Goal: Information Seeking & Learning: Learn about a topic

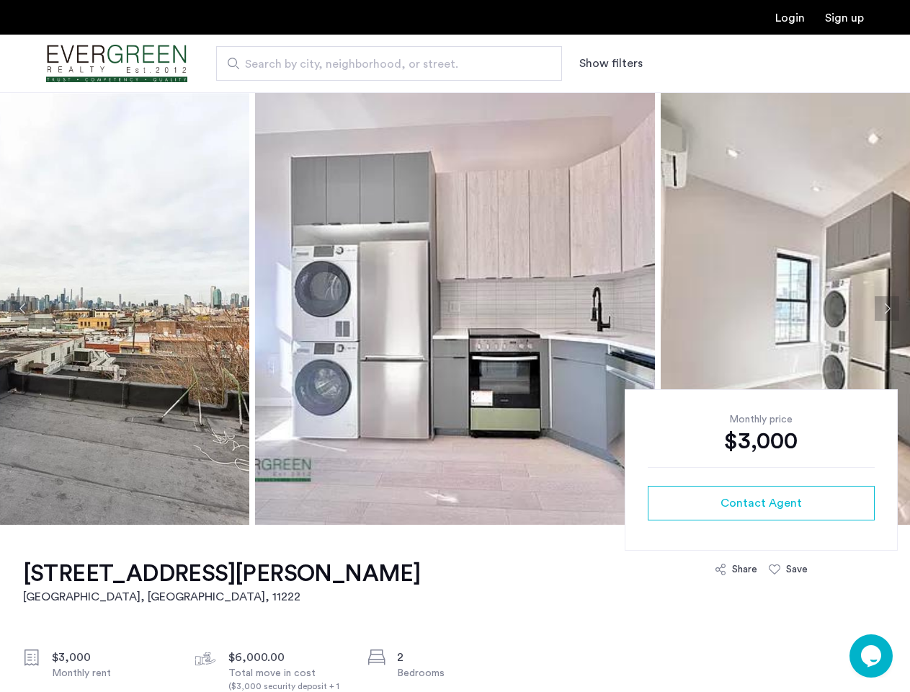
click at [610, 63] on button "Show filters" at bounding box center [610, 63] width 63 height 17
click at [23, 308] on button "Previous apartment" at bounding box center [23, 308] width 25 height 25
click at [455, 308] on img at bounding box center [455, 308] width 400 height 432
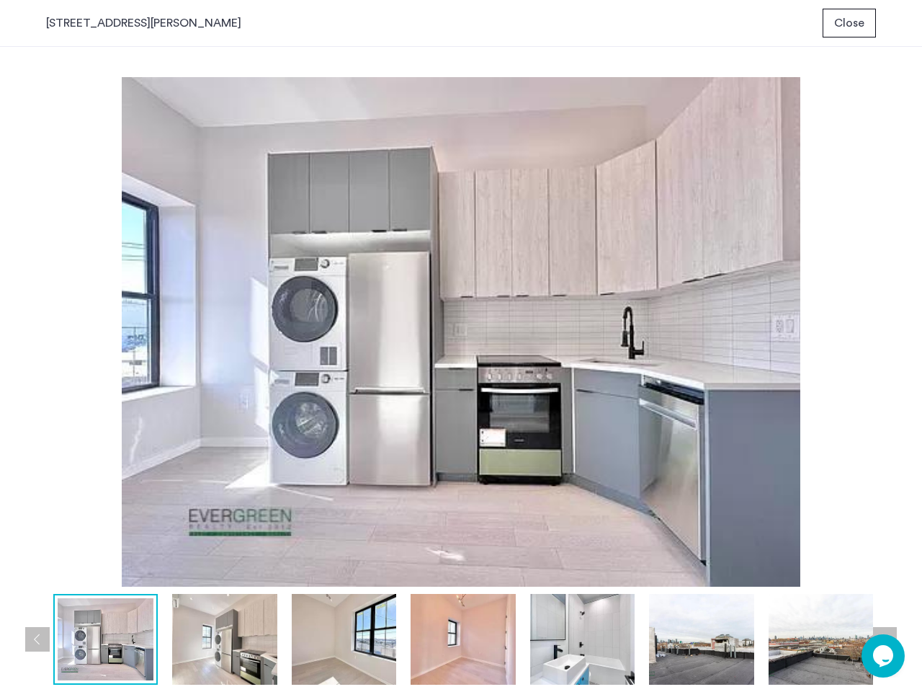
click at [455, 308] on img at bounding box center [461, 332] width 830 height 510
click at [786, 308] on img at bounding box center [461, 332] width 830 height 510
click at [887, 308] on div "prev next prev next" at bounding box center [461, 369] width 922 height 645
click at [761, 503] on img at bounding box center [461, 332] width 830 height 510
click at [736, 569] on img at bounding box center [461, 332] width 830 height 510
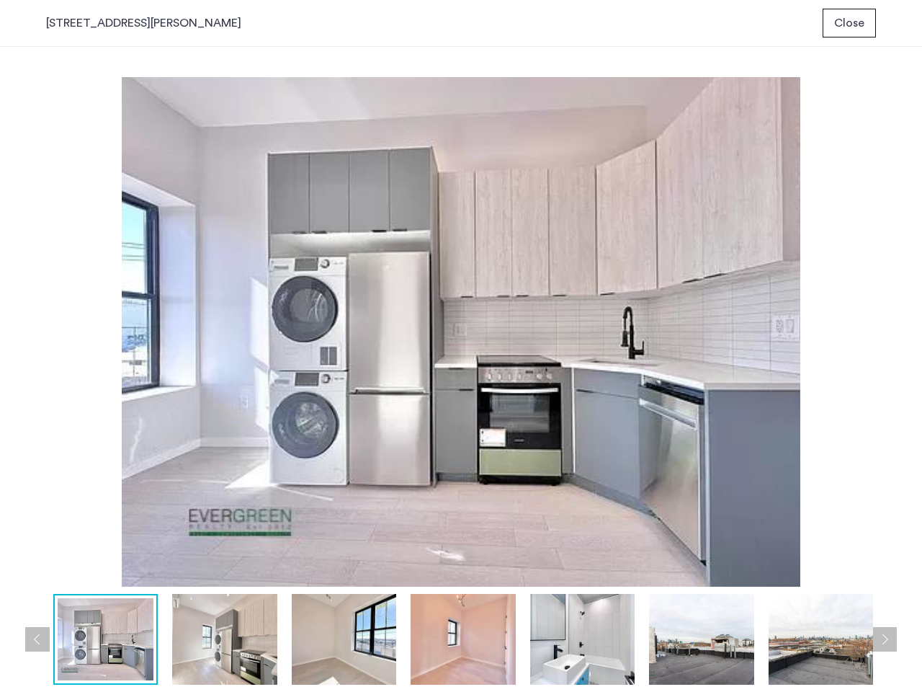
click at [788, 569] on img at bounding box center [461, 332] width 830 height 510
click at [871, 656] on img at bounding box center [821, 639] width 104 height 91
